Goal: Information Seeking & Learning: Find specific fact

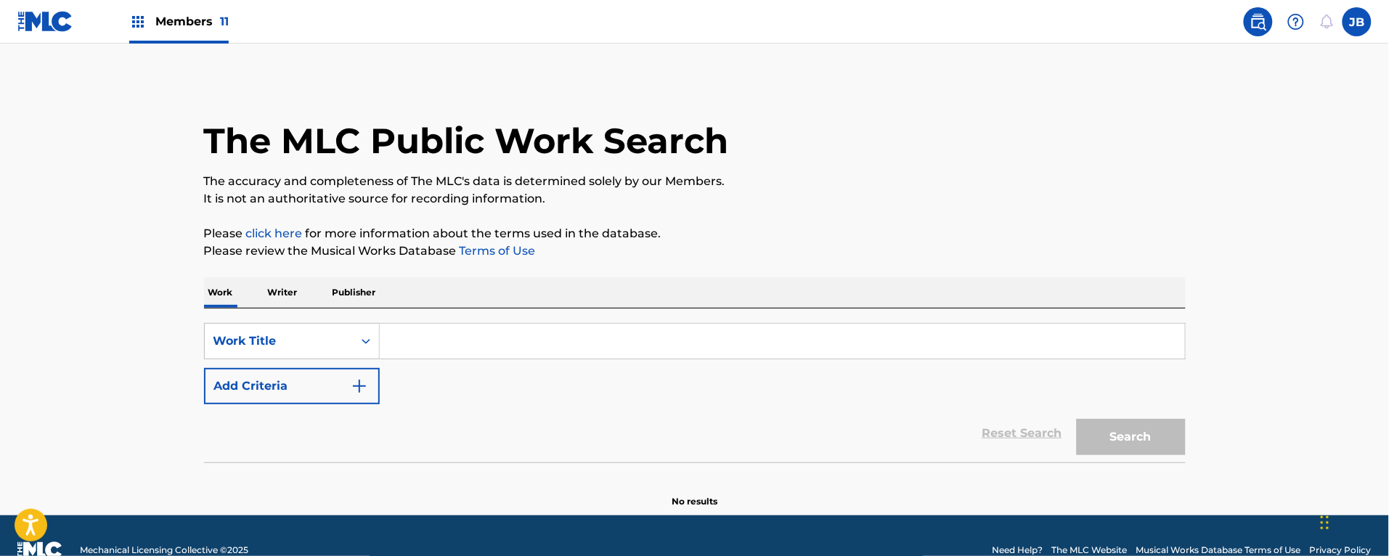
click at [429, 342] on input "Search Form" at bounding box center [782, 341] width 805 height 35
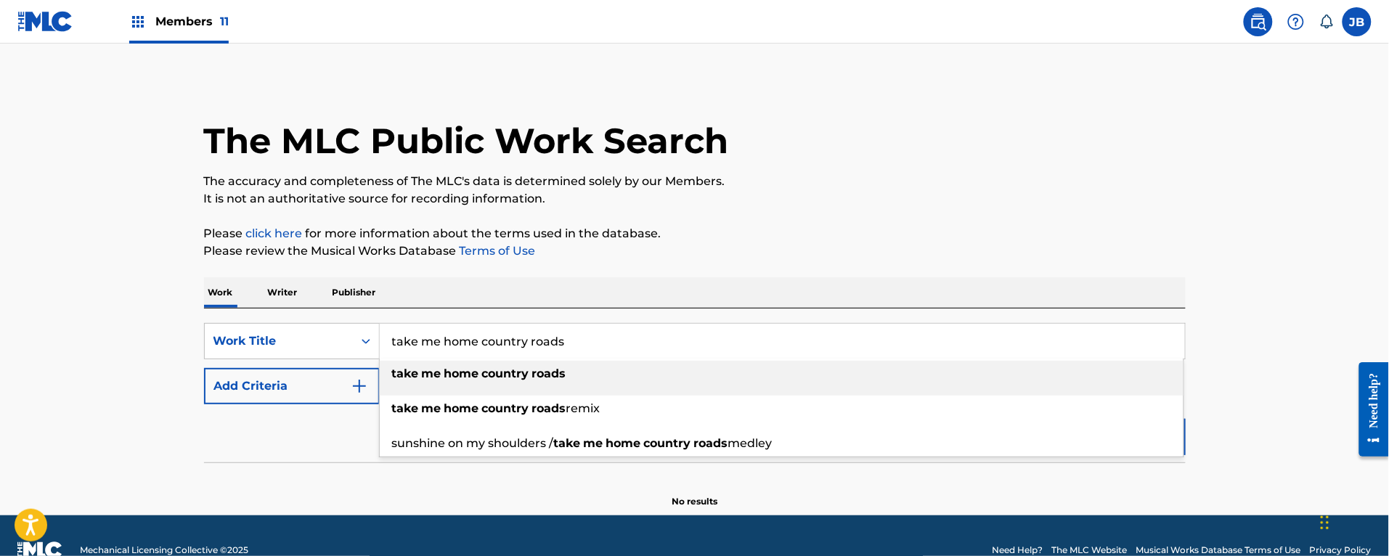
type input "take me home country roads"
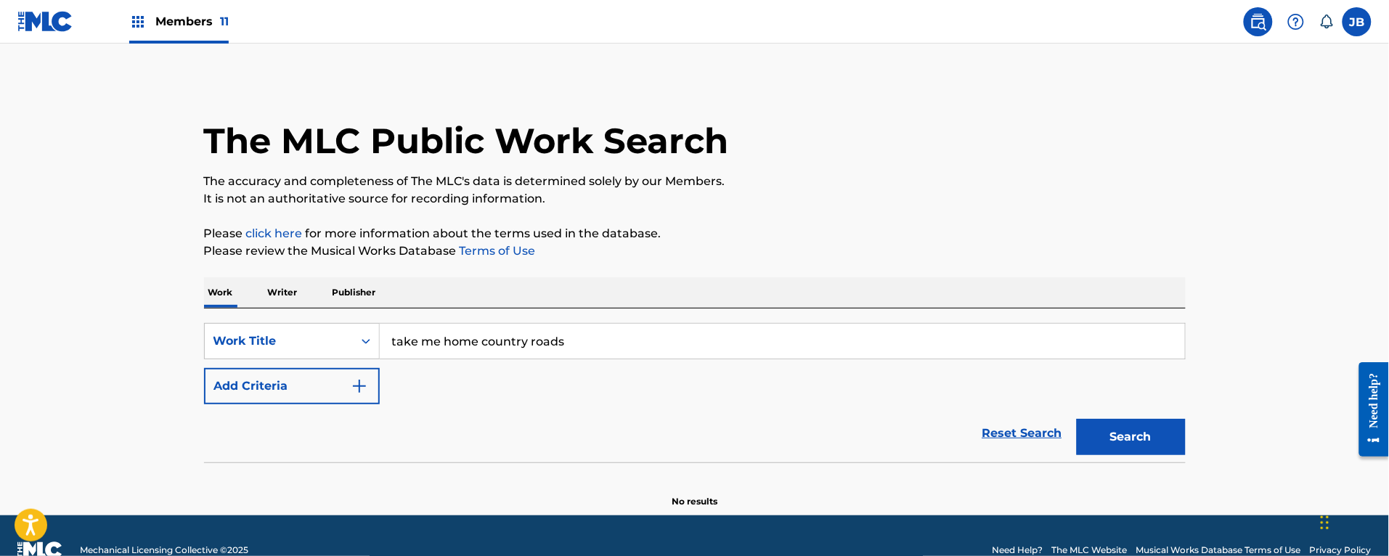
click at [204, 368] on button "Add Criteria" at bounding box center [292, 386] width 176 height 36
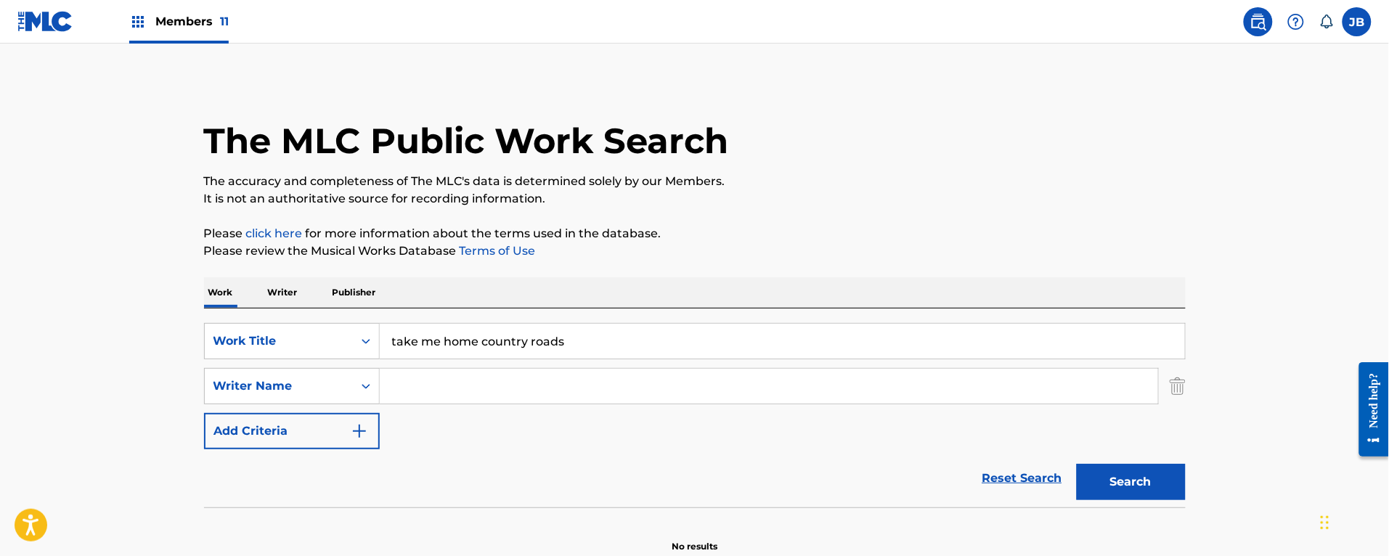
click at [204, 413] on button "Add Criteria" at bounding box center [292, 431] width 176 height 36
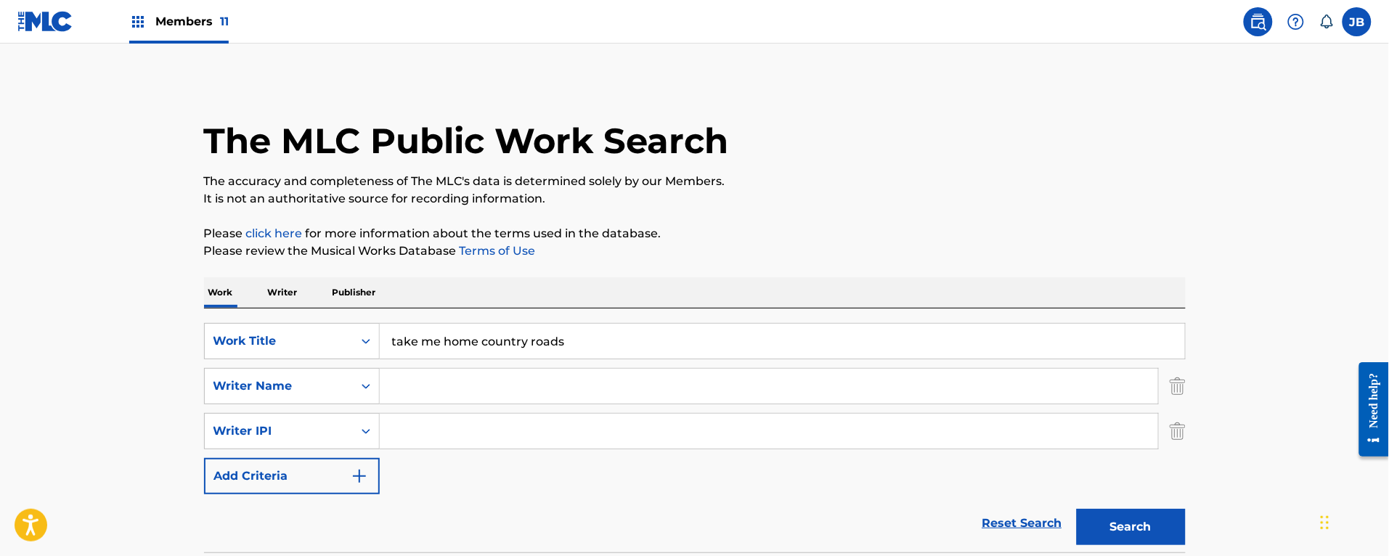
scroll to position [118, 0]
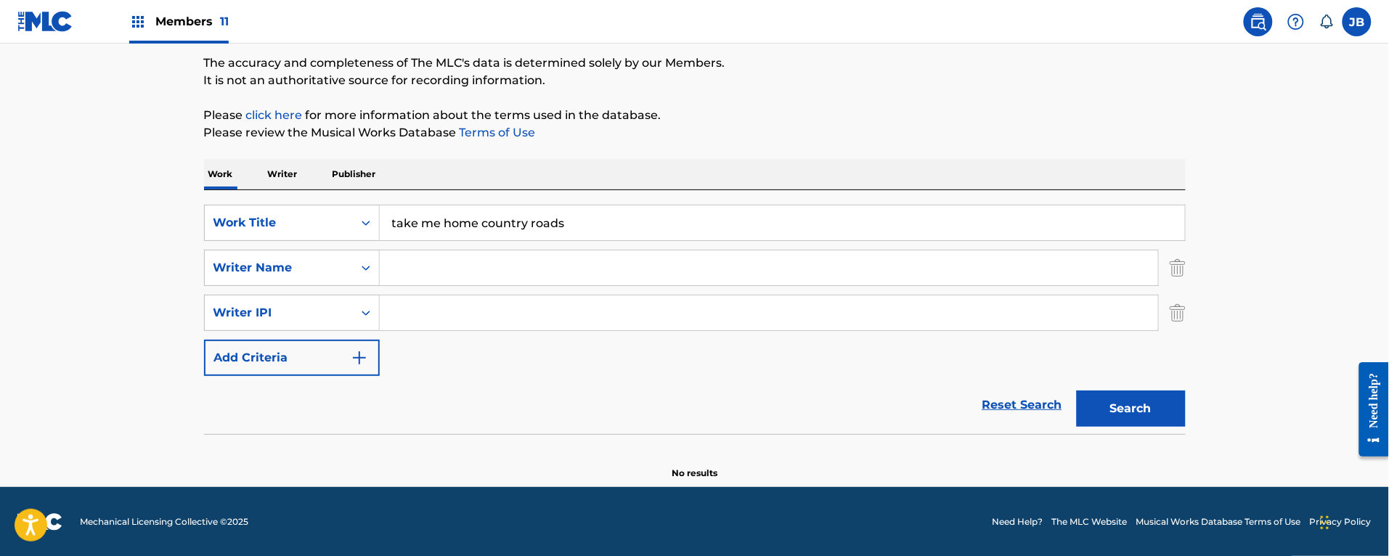
click at [1079, 391] on button "Search" at bounding box center [1131, 409] width 109 height 36
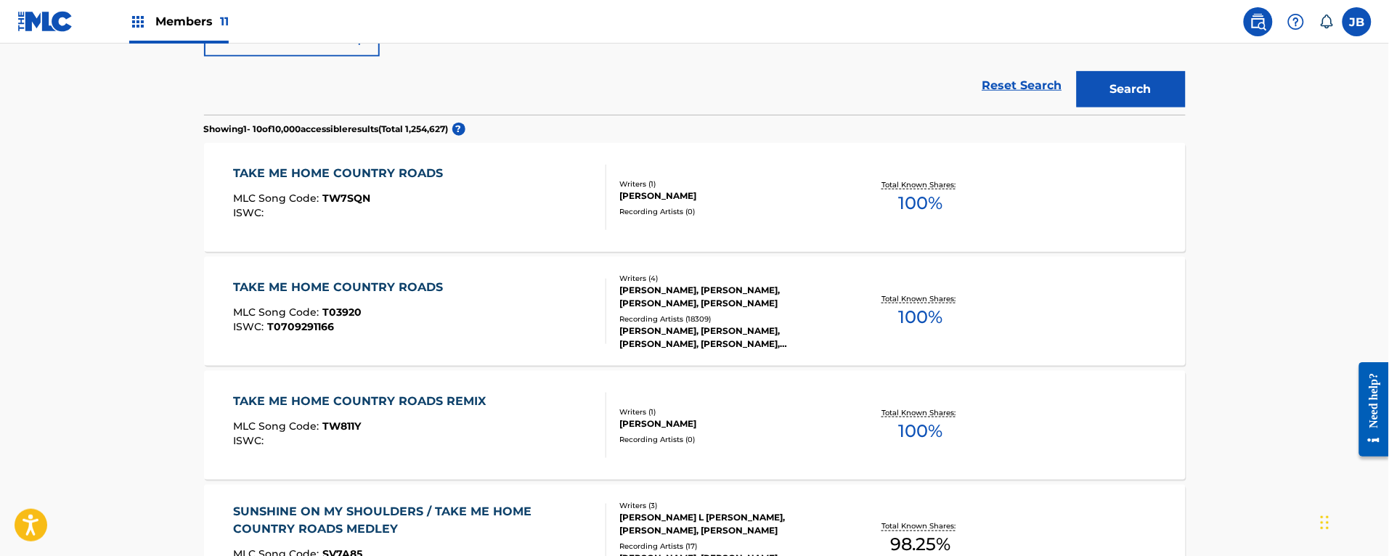
scroll to position [529, 0]
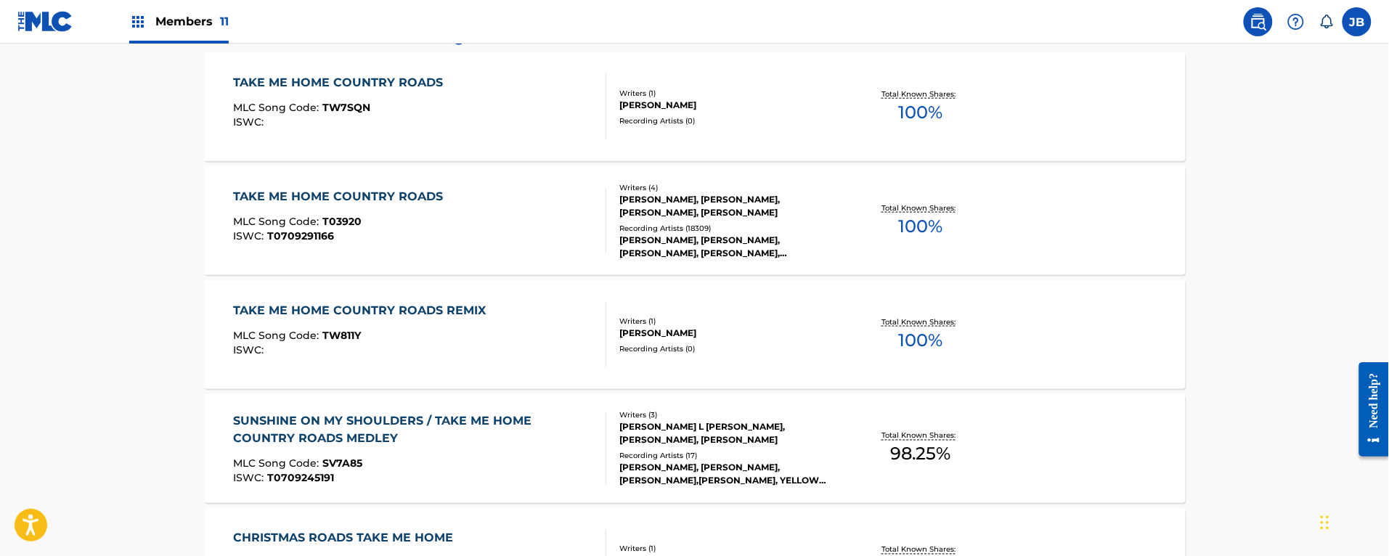
click at [525, 224] on div "TAKE ME HOME COUNTRY ROADS MLC Song Code : T03920 ISWC : T0709291166" at bounding box center [419, 220] width 373 height 65
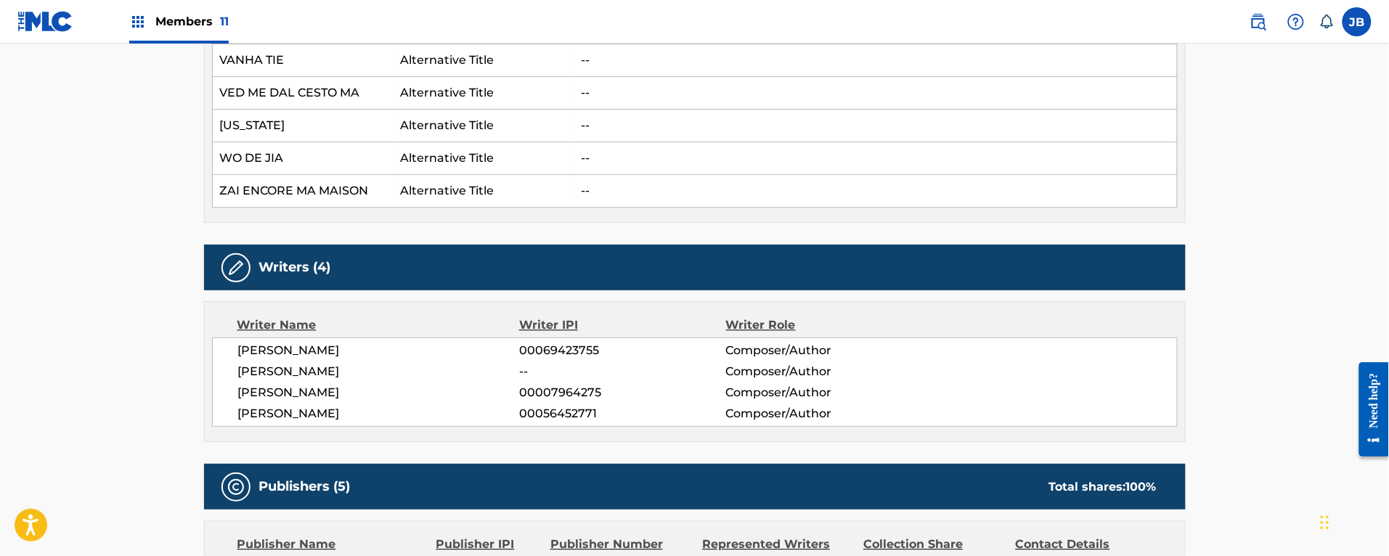
scroll to position [2996, 0]
